Goal: Check status: Check status

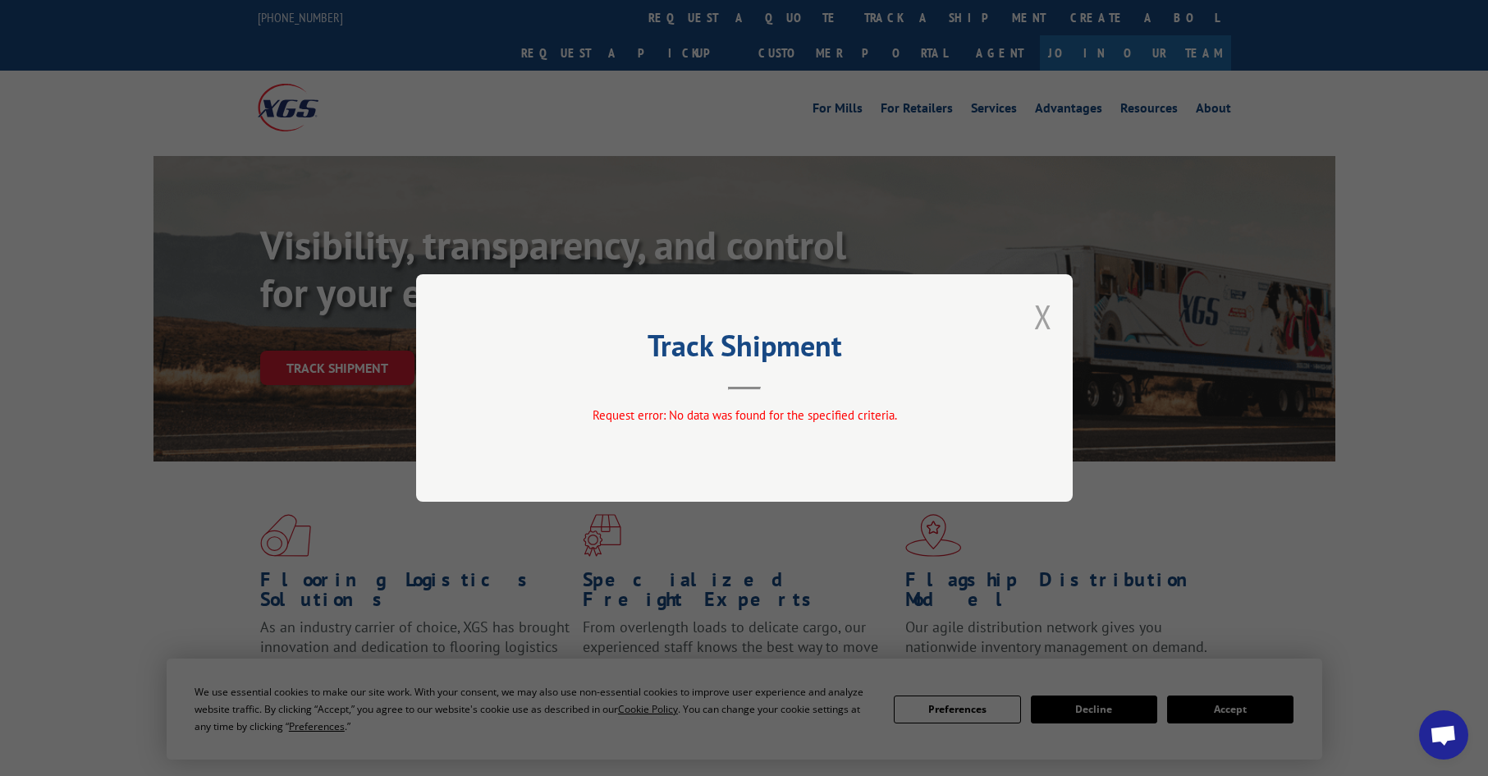
click at [1033, 318] on div "Track Shipment Request error: No data was found for the specified criteria." at bounding box center [744, 387] width 657 height 227
drag, startPoint x: 1048, startPoint y: 311, endPoint x: 1024, endPoint y: 309, distance: 24.7
click at [1046, 309] on button "Close modal" at bounding box center [1043, 317] width 18 height 44
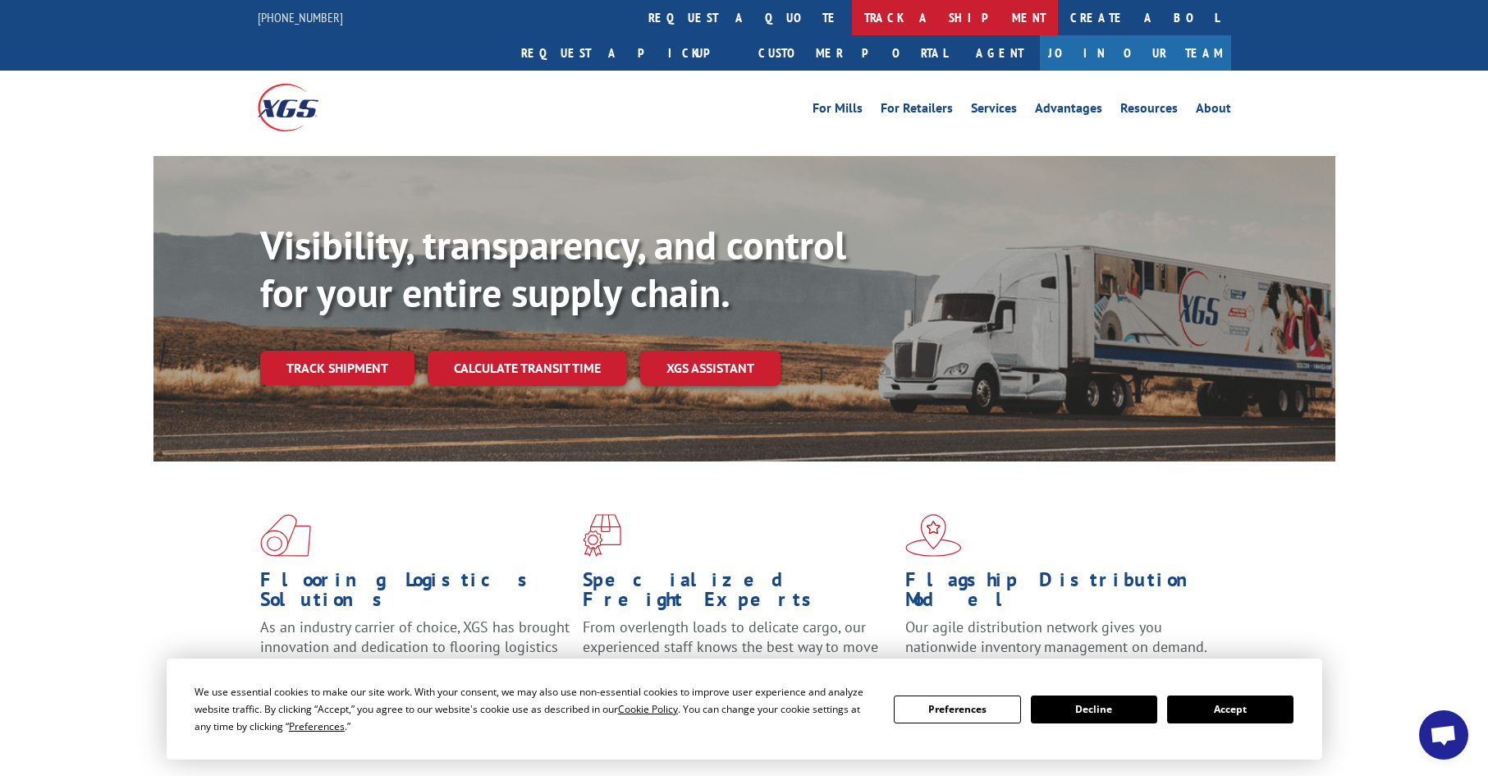
click at [852, 17] on link "track a shipment" at bounding box center [955, 17] width 206 height 35
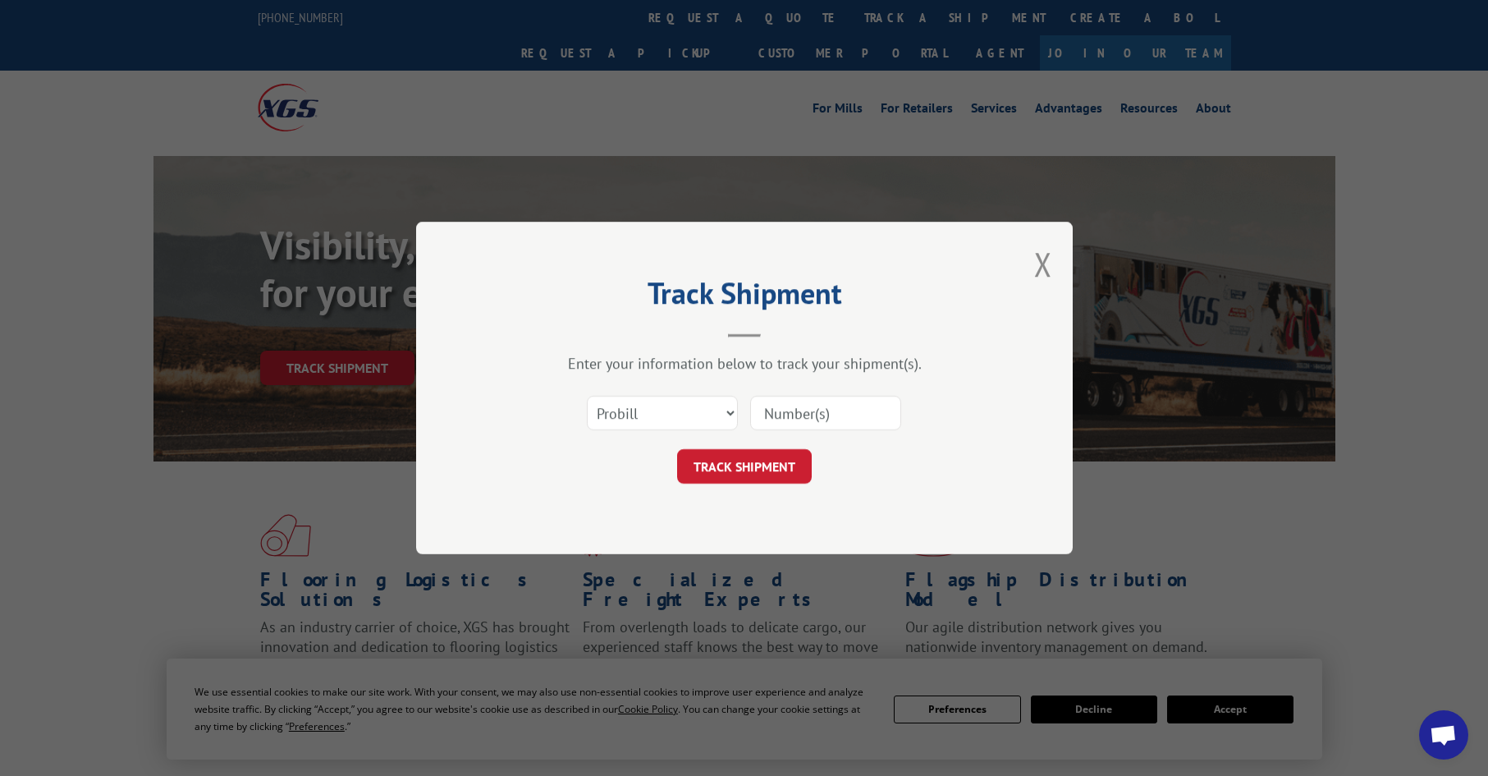
drag, startPoint x: 689, startPoint y: 391, endPoint x: 692, endPoint y: 428, distance: 37.1
click at [690, 403] on div "Select category... Probill BOL PO" at bounding box center [744, 413] width 492 height 54
click at [692, 424] on select "Select category... Probill BOL PO" at bounding box center [662, 413] width 151 height 34
select select "po"
click at [587, 396] on select "Select category... Probill BOL PO" at bounding box center [662, 413] width 151 height 34
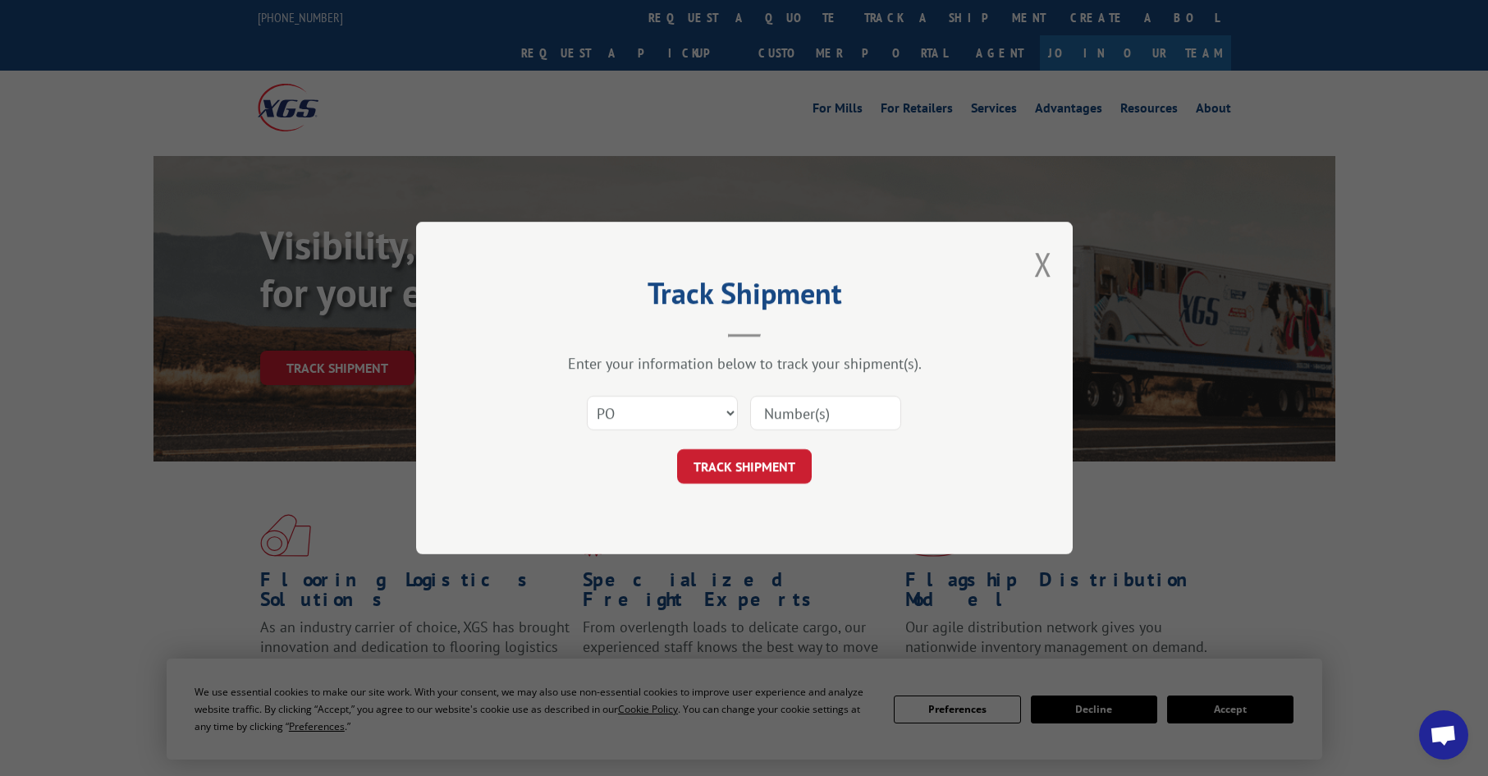
click at [805, 410] on input at bounding box center [825, 413] width 151 height 34
paste input "10521919"
type input "10521919"
click button "TRACK SHIPMENT" at bounding box center [744, 466] width 135 height 34
